Goal: Task Accomplishment & Management: Manage account settings

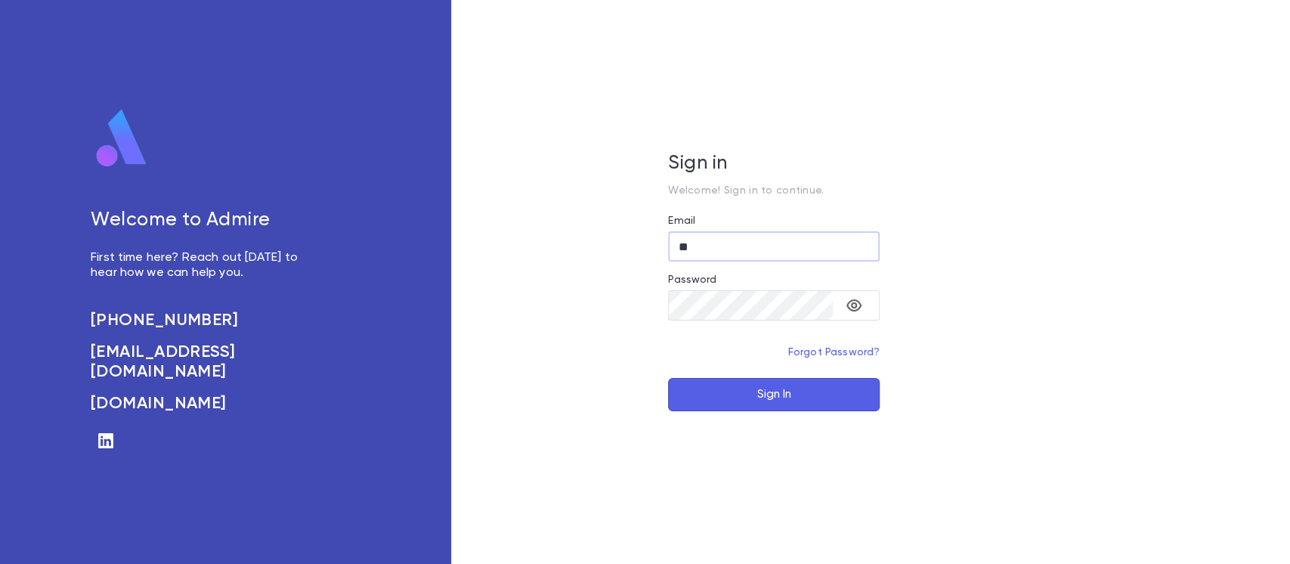
type input "*"
type input "**********"
click at [708, 382] on button "Sign In" at bounding box center [774, 394] width 212 height 33
